Goal: Task Accomplishment & Management: Manage account settings

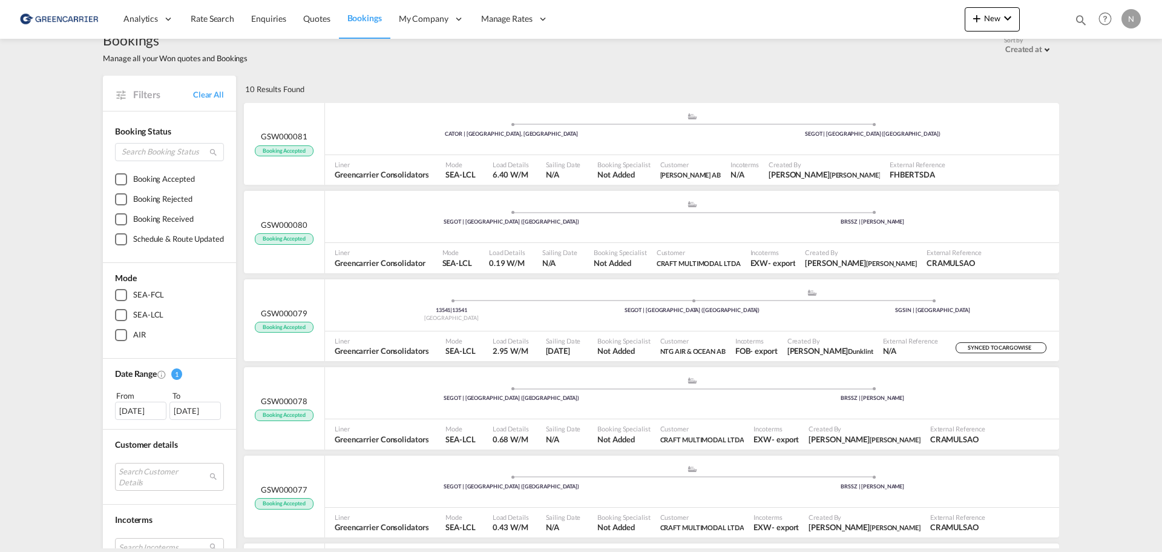
scroll to position [1, 0]
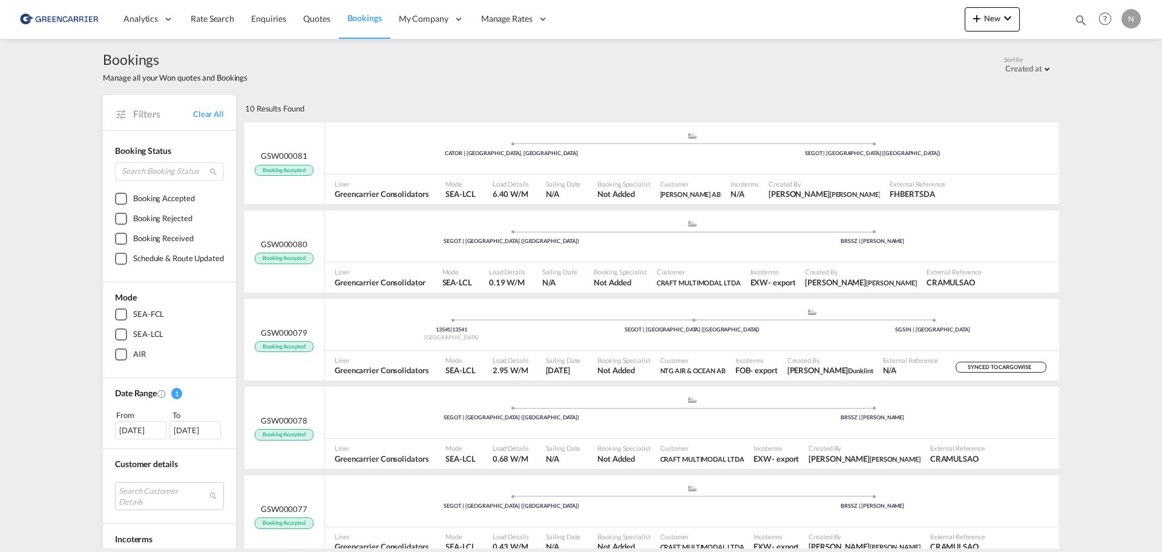
drag, startPoint x: 99, startPoint y: 58, endPoint x: 272, endPoint y: 86, distance: 175.4
click at [272, 86] on div "Bookings Manage all your Won quotes and Bookings Sort by Created at Created at …" at bounding box center [581, 67] width 957 height 58
drag, startPoint x: 255, startPoint y: 82, endPoint x: 87, endPoint y: 52, distance: 171.0
click at [87, 52] on div "Bookings Manage all your Won quotes and Bookings Sort by Created at Created at …" at bounding box center [581, 293] width 1162 height 509
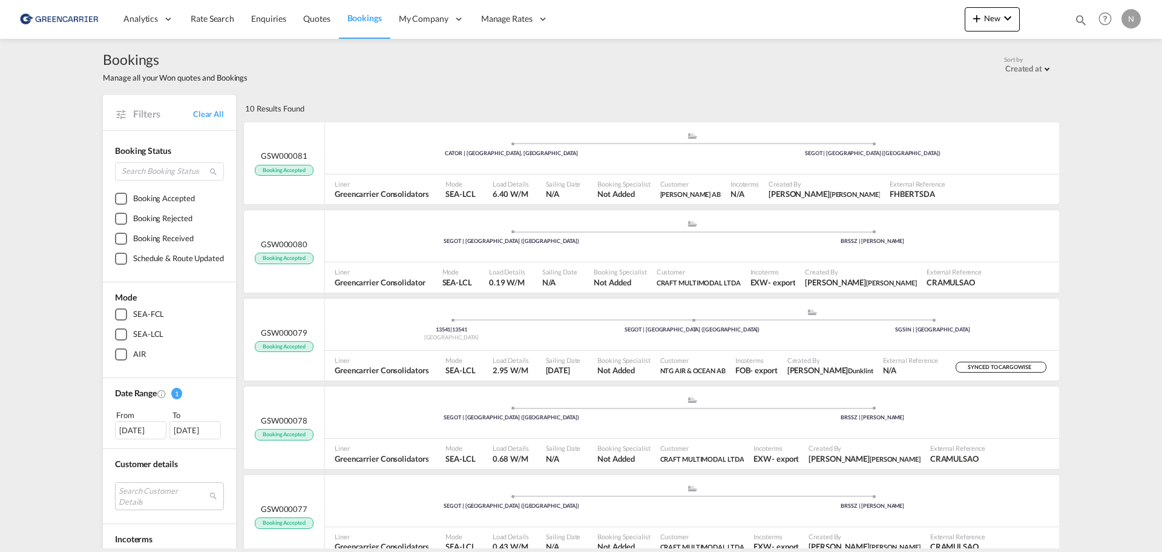
click at [87, 52] on div "Bookings Manage all your Won quotes and Bookings Sort by Created at Created at …" at bounding box center [581, 293] width 1162 height 509
drag, startPoint x: 94, startPoint y: 54, endPoint x: 293, endPoint y: 90, distance: 202.3
click at [293, 90] on div "Bookings Manage all your Won quotes and Bookings Sort by Created at Created at …" at bounding box center [581, 521] width 969 height 966
click at [293, 90] on div "Bookings Manage all your Won quotes and Bookings Sort by Created at Created at …" at bounding box center [581, 67] width 957 height 58
drag, startPoint x: 279, startPoint y: 86, endPoint x: 87, endPoint y: 60, distance: 194.3
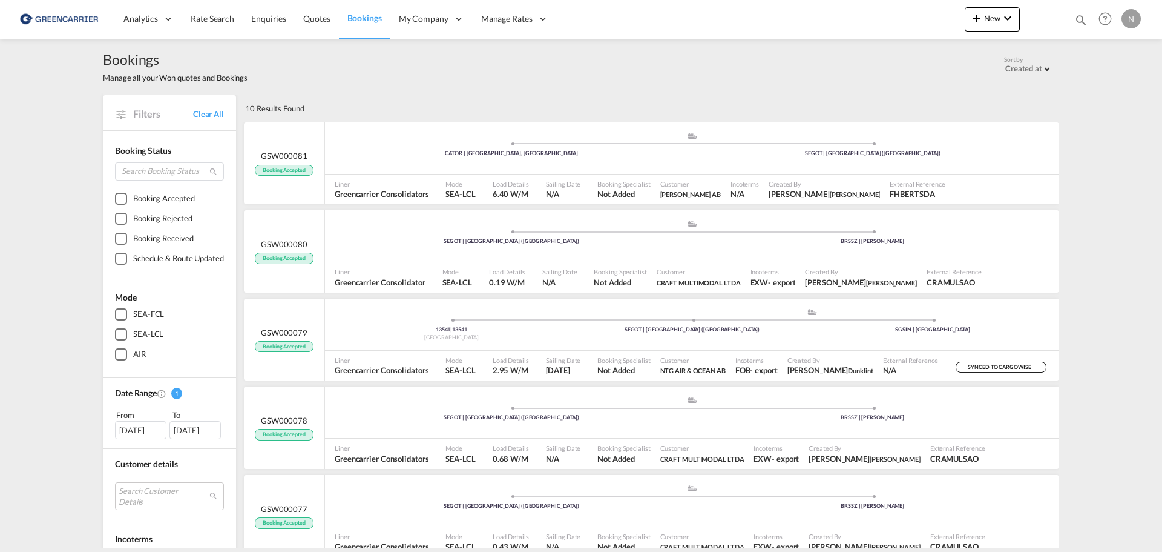
click at [87, 60] on div "Bookings Manage all your Won quotes and Bookings Sort by Created at Created at …" at bounding box center [581, 293] width 1162 height 509
drag, startPoint x: 100, startPoint y: 58, endPoint x: 277, endPoint y: 90, distance: 179.1
click at [277, 90] on div "Bookings Manage all your Won quotes and Bookings Sort by Created at Created at …" at bounding box center [581, 293] width 1162 height 509
click at [271, 82] on div "Bookings Manage all your Won quotes and Bookings Sort by Created at Created at …" at bounding box center [581, 66] width 957 height 33
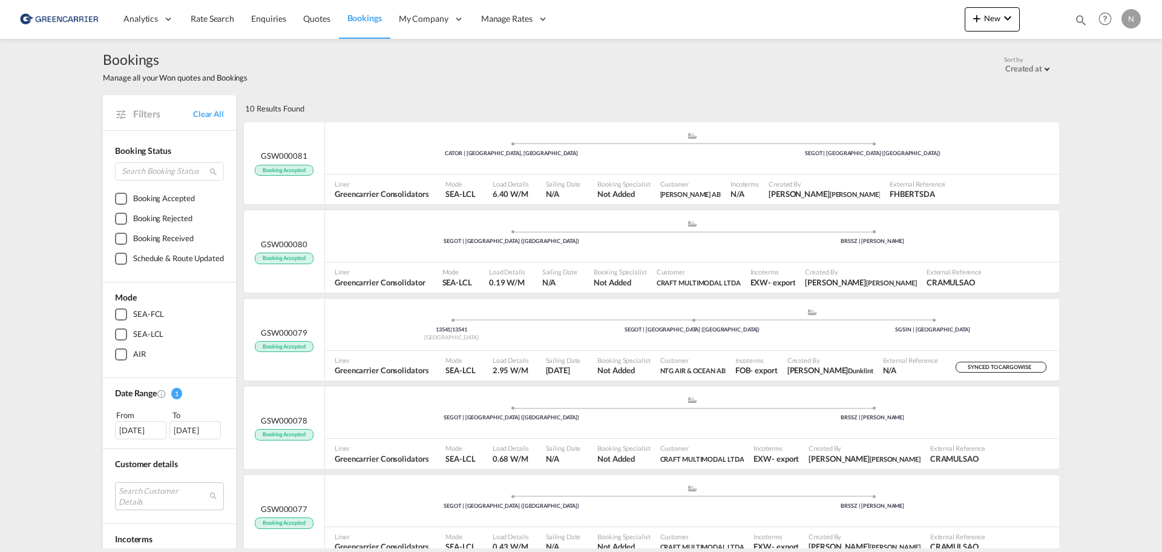
drag, startPoint x: 266, startPoint y: 81, endPoint x: 93, endPoint y: 58, distance: 175.3
click at [97, 58] on div "Bookings Manage all your Won quotes and Bookings Sort by Created at Created at …" at bounding box center [581, 521] width 969 height 966
drag, startPoint x: 93, startPoint y: 58, endPoint x: 265, endPoint y: 80, distance: 173.3
click at [265, 80] on div "Bookings Manage all your Won quotes and Bookings Sort by Created at Created at …" at bounding box center [581, 521] width 969 height 966
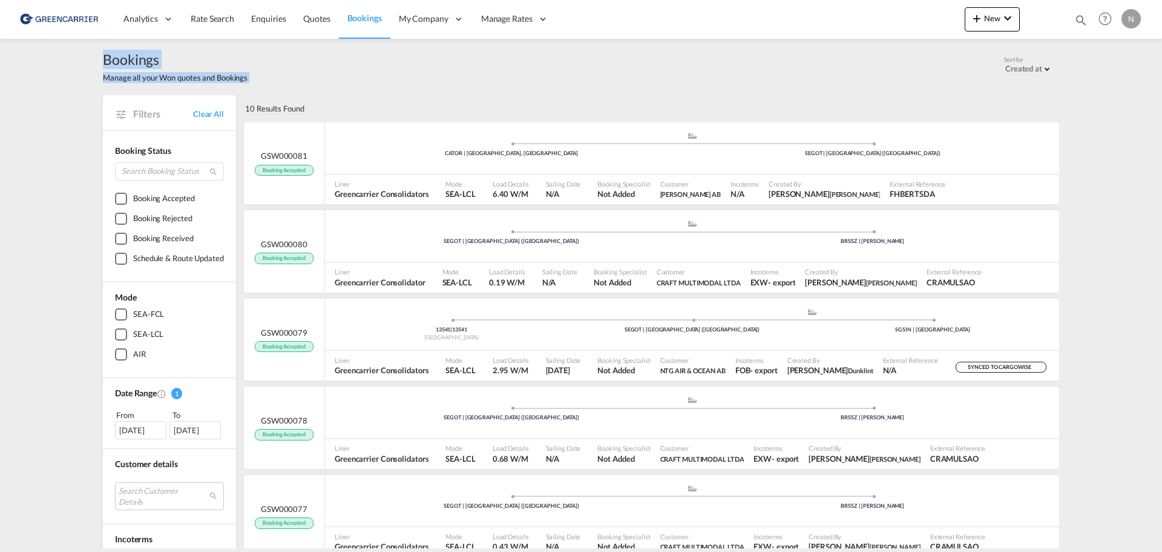
click at [265, 80] on div "Bookings Manage all your Won quotes and Bookings Sort by Created at Created at …" at bounding box center [581, 66] width 957 height 33
drag, startPoint x: 235, startPoint y: 78, endPoint x: 88, endPoint y: 58, distance: 147.9
click at [88, 58] on div "Bookings Manage all your Won quotes and Bookings Sort by Created at Created at …" at bounding box center [581, 293] width 1162 height 509
click at [88, 59] on div "Bookings Manage all your Won quotes and Bookings Sort by Created at Created at …" at bounding box center [581, 293] width 1162 height 509
drag, startPoint x: 91, startPoint y: 57, endPoint x: 249, endPoint y: 82, distance: 160.0
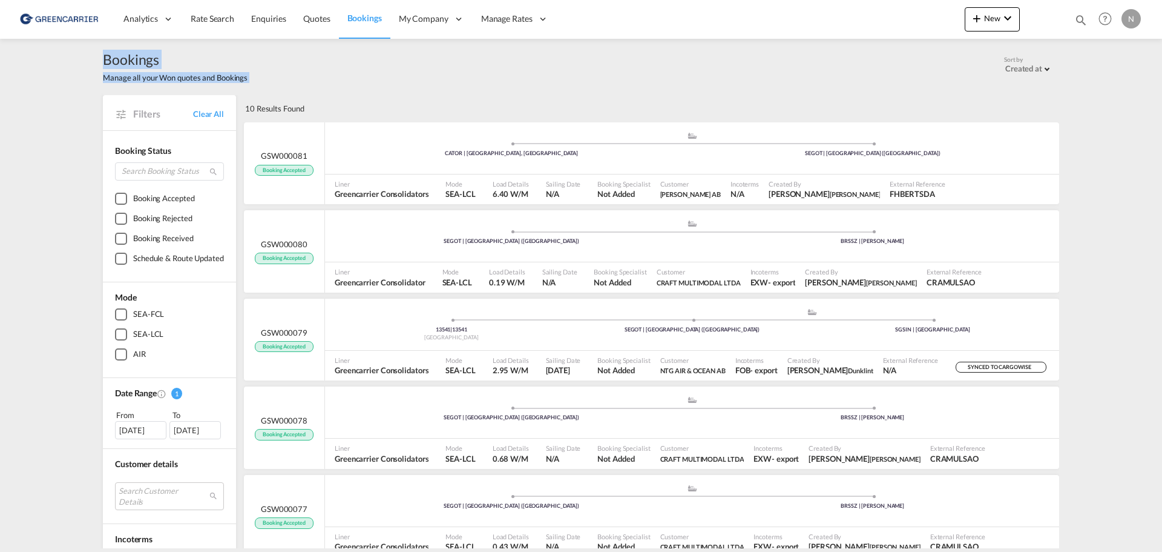
click at [249, 82] on div "Bookings Manage all your Won quotes and Bookings Sort by Created at Created at …" at bounding box center [581, 293] width 1162 height 509
click at [249, 82] on div "Bookings Manage all your Won quotes and Bookings Sort by Created at Created at …" at bounding box center [581, 66] width 957 height 33
drag, startPoint x: 252, startPoint y: 77, endPoint x: 82, endPoint y: 55, distance: 171.5
click at [82, 55] on div "Bookings Manage all your Won quotes and Bookings Sort by Created at Created at …" at bounding box center [581, 293] width 1162 height 509
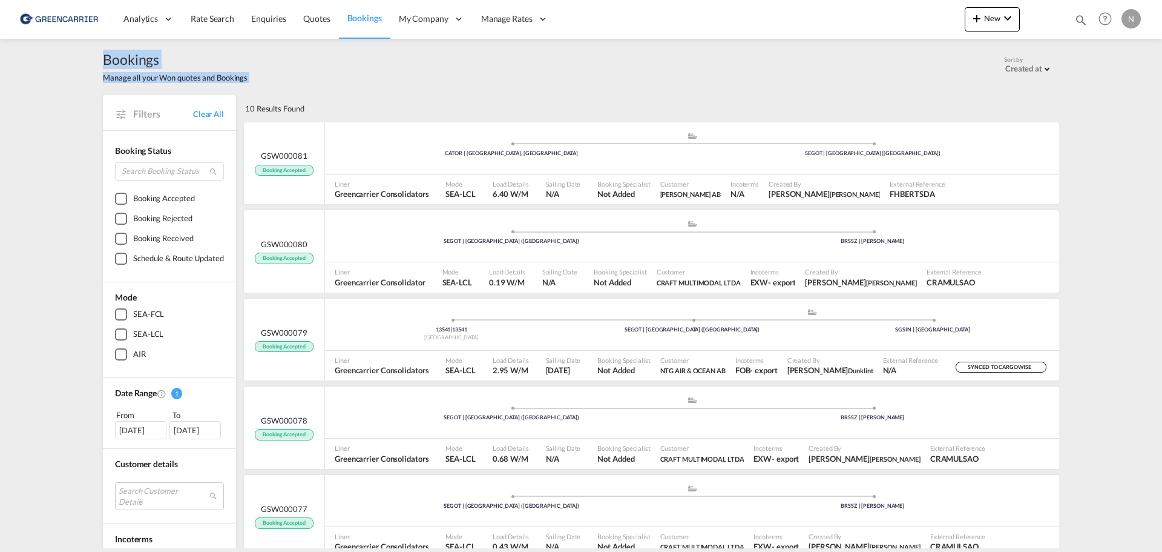
drag, startPoint x: 93, startPoint y: 55, endPoint x: 248, endPoint y: 82, distance: 157.4
click at [248, 82] on div "Bookings Manage all your Won quotes and Bookings Sort by Created at Created at …" at bounding box center [581, 521] width 969 height 966
click at [248, 82] on div "Bookings Manage all your Won quotes and Bookings Sort by Created at Created at …" at bounding box center [581, 66] width 957 height 33
drag, startPoint x: 257, startPoint y: 78, endPoint x: 102, endPoint y: 57, distance: 157.0
click at [103, 57] on div "Bookings Manage all your Won quotes and Bookings Sort by Created at Created at …" at bounding box center [581, 66] width 957 height 33
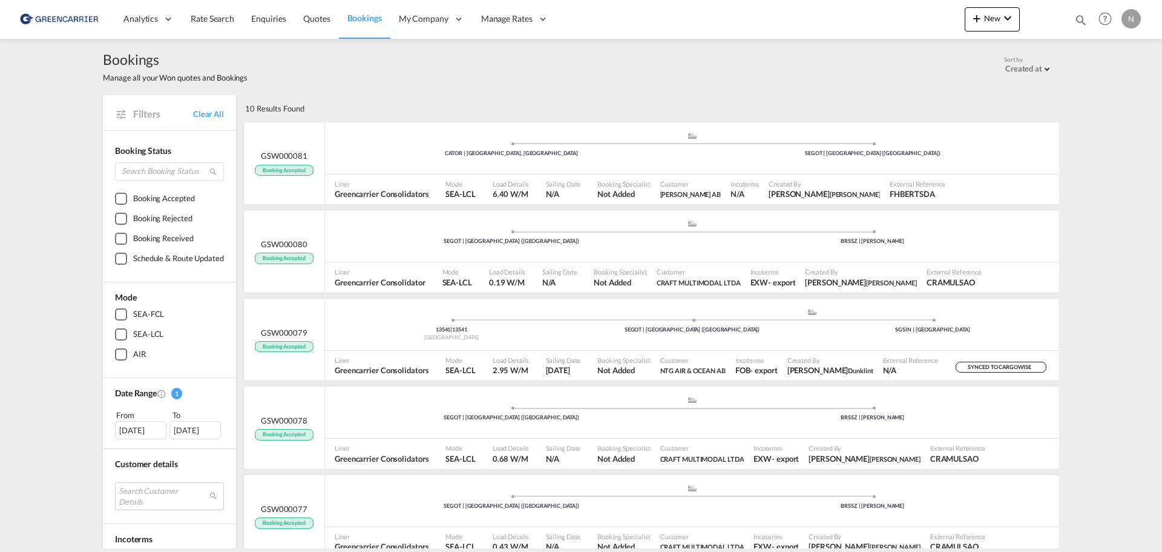
click at [103, 57] on span "Bookings" at bounding box center [175, 59] width 145 height 19
drag, startPoint x: 100, startPoint y: 57, endPoint x: 261, endPoint y: 85, distance: 162.8
click at [261, 85] on div "Bookings Manage all your Won quotes and Bookings Sort by Created at Created at …" at bounding box center [581, 67] width 957 height 58
drag, startPoint x: 256, startPoint y: 81, endPoint x: 95, endPoint y: 59, distance: 162.5
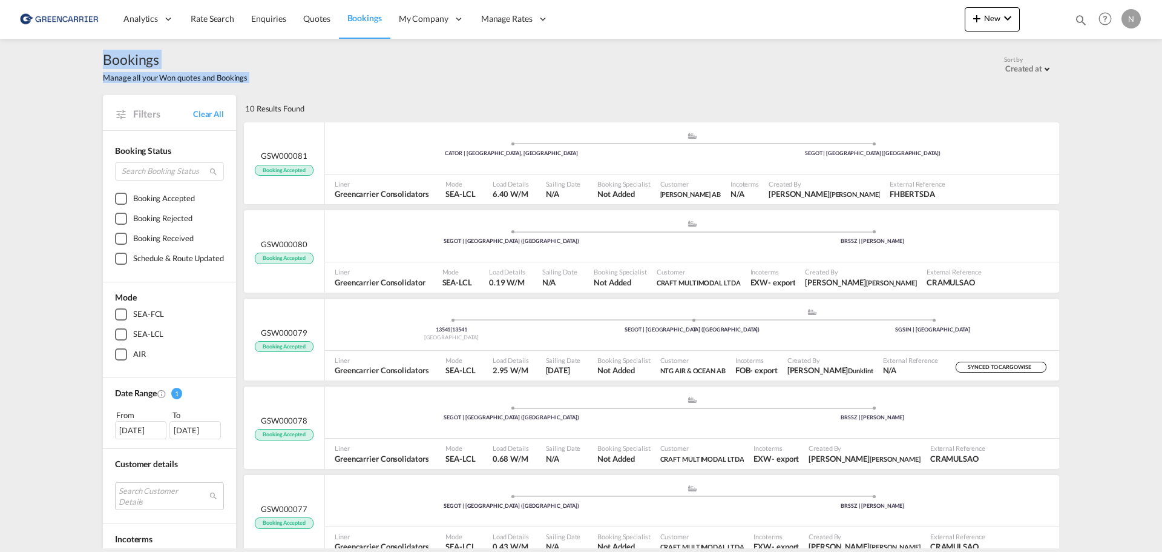
click at [97, 59] on div "Bookings Manage all your Won quotes and Bookings Sort by Created at Created at …" at bounding box center [581, 521] width 969 height 966
click at [97, 56] on div "Bookings Manage all your Won quotes and Bookings Sort by Created at Created at …" at bounding box center [581, 521] width 969 height 966
drag, startPoint x: 93, startPoint y: 56, endPoint x: 255, endPoint y: 74, distance: 163.9
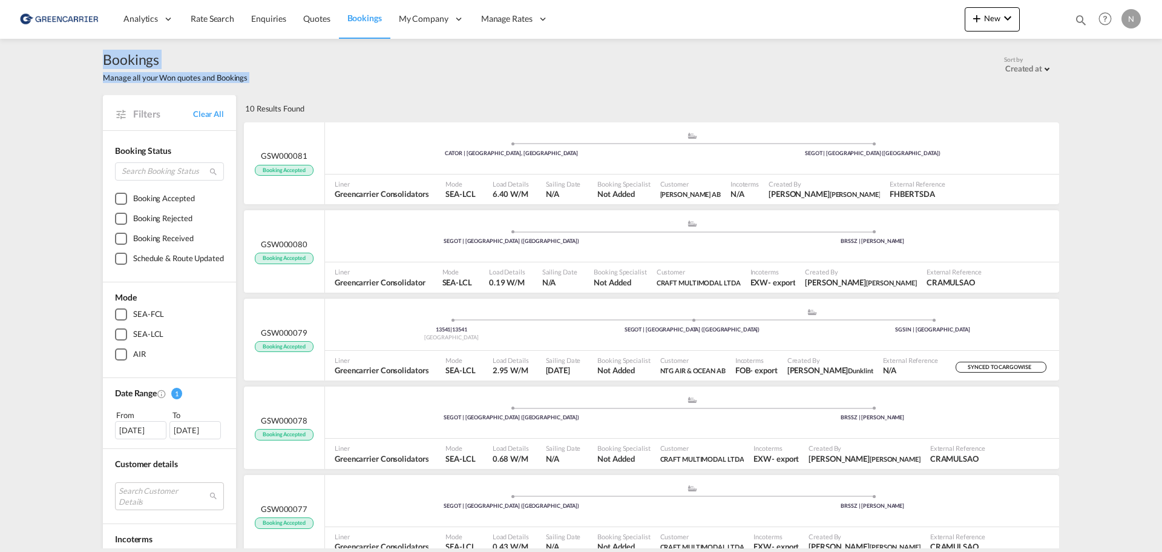
click at [255, 74] on div "Bookings Manage all your Won quotes and Bookings Sort by Created at Created at …" at bounding box center [581, 521] width 969 height 966
click at [255, 74] on div "Bookings Manage all your Won quotes and Bookings Sort by Created at Created at …" at bounding box center [581, 66] width 957 height 33
drag, startPoint x: 254, startPoint y: 77, endPoint x: 85, endPoint y: 54, distance: 171.2
click at [85, 54] on div "Bookings Manage all your Won quotes and Bookings Sort by Created at Created at …" at bounding box center [581, 293] width 1162 height 509
